Goal: Task Accomplishment & Management: Complete application form

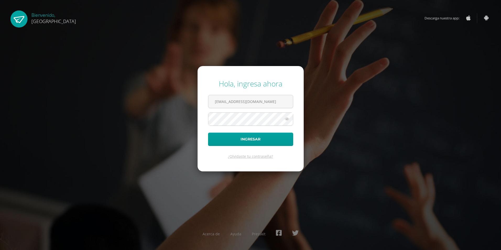
type input "[EMAIL_ADDRESS][DOMAIN_NAME]"
click at [208, 133] on button "Ingresar" at bounding box center [250, 139] width 85 height 13
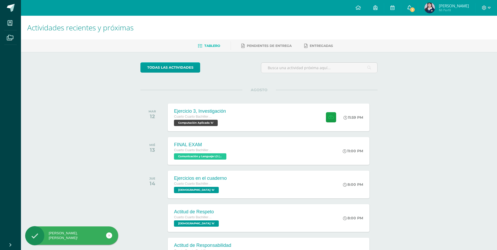
click at [412, 10] on span "1" at bounding box center [413, 10] width 6 height 6
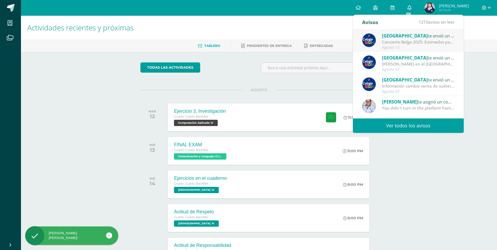
click at [412, 10] on link "0" at bounding box center [409, 8] width 17 height 16
click at [429, 157] on div "Actividades recientes y próximas Tablero Pendientes de entrega Entregadas todas…" at bounding box center [259, 174] width 476 height 316
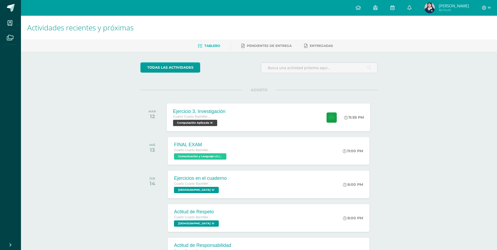
click at [289, 126] on div "Ejercicio 3, Investigación Cuarto Cuarto Bachillerato en Ciencias y Letras con …" at bounding box center [269, 117] width 204 height 28
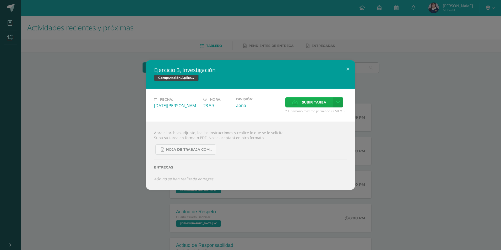
click at [306, 102] on span "Subir tarea" at bounding box center [314, 102] width 24 height 10
click at [0, 0] on input "Subir tarea" at bounding box center [0, 0] width 0 height 0
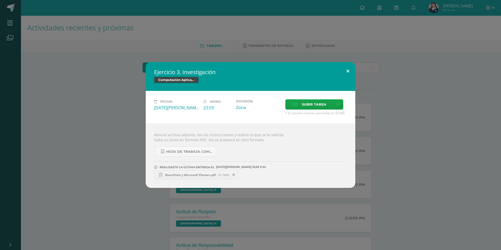
click at [347, 69] on button at bounding box center [347, 71] width 15 height 18
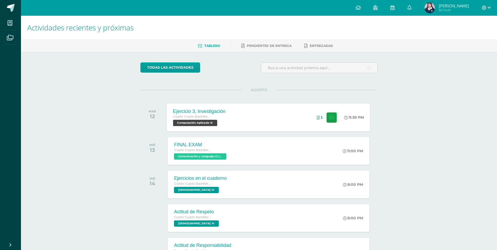
click at [304, 117] on div "Ejercicio 3, Investigación Cuarto Cuarto Bachillerato en Ciencias y Letras con …" at bounding box center [269, 117] width 204 height 28
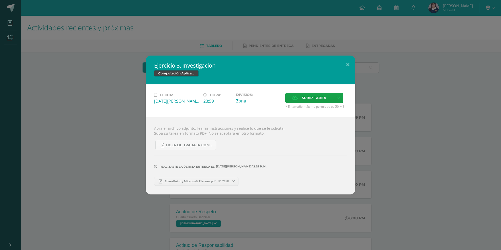
click at [235, 179] on icon at bounding box center [233, 181] width 2 height 4
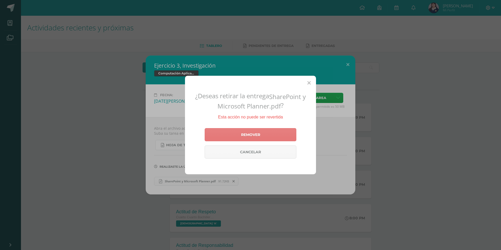
click at [275, 135] on link "Remover" at bounding box center [251, 134] width 92 height 13
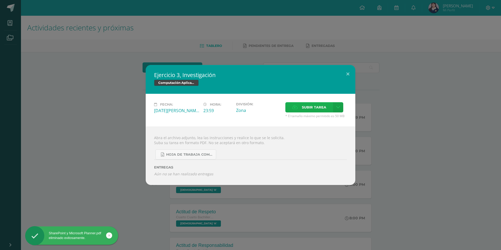
click at [306, 110] on span "Subir tarea" at bounding box center [314, 107] width 24 height 10
click at [0, 0] on input "Subir tarea" at bounding box center [0, 0] width 0 height 0
